Goal: Information Seeking & Learning: Learn about a topic

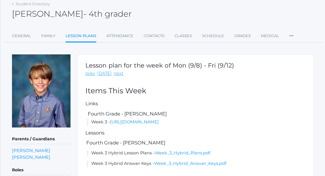
scroll to position [57, 0]
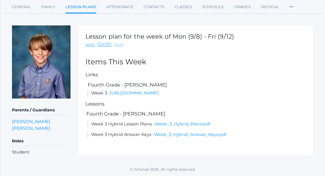
click at [114, 46] on link "next" at bounding box center [119, 44] width 10 height 7
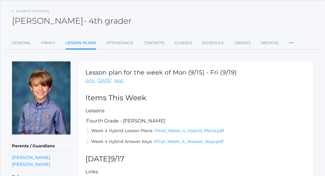
scroll to position [13, 0]
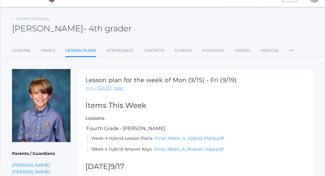
click at [92, 89] on link "prev" at bounding box center [90, 88] width 10 height 7
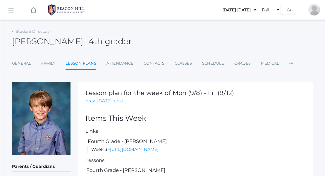
click at [116, 98] on link "next" at bounding box center [119, 101] width 10 height 7
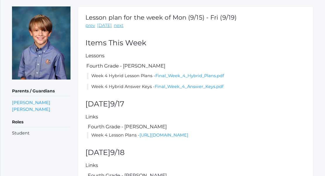
scroll to position [71, 0]
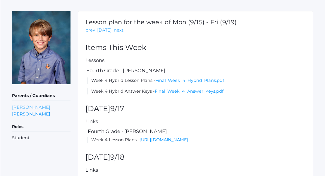
click at [32, 108] on link "[PERSON_NAME]" at bounding box center [31, 107] width 38 height 7
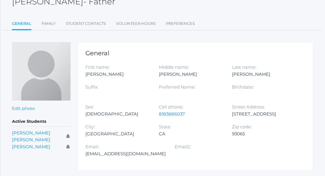
scroll to position [41, 0]
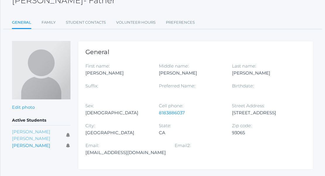
click at [30, 132] on link "Austen Crosby" at bounding box center [31, 135] width 38 height 13
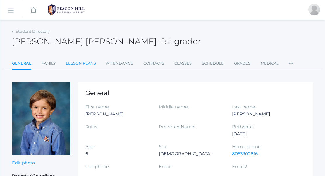
click at [85, 63] on link "Lesson Plans" at bounding box center [81, 64] width 30 height 12
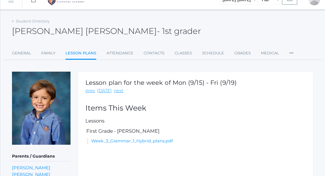
scroll to position [32, 0]
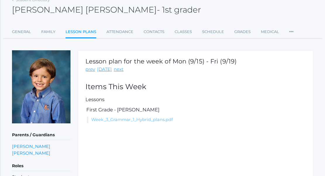
click at [116, 120] on link "Week_3_Grammar_1_Hybrid_plans.pdf" at bounding box center [132, 119] width 82 height 5
